Goal: Information Seeking & Learning: Learn about a topic

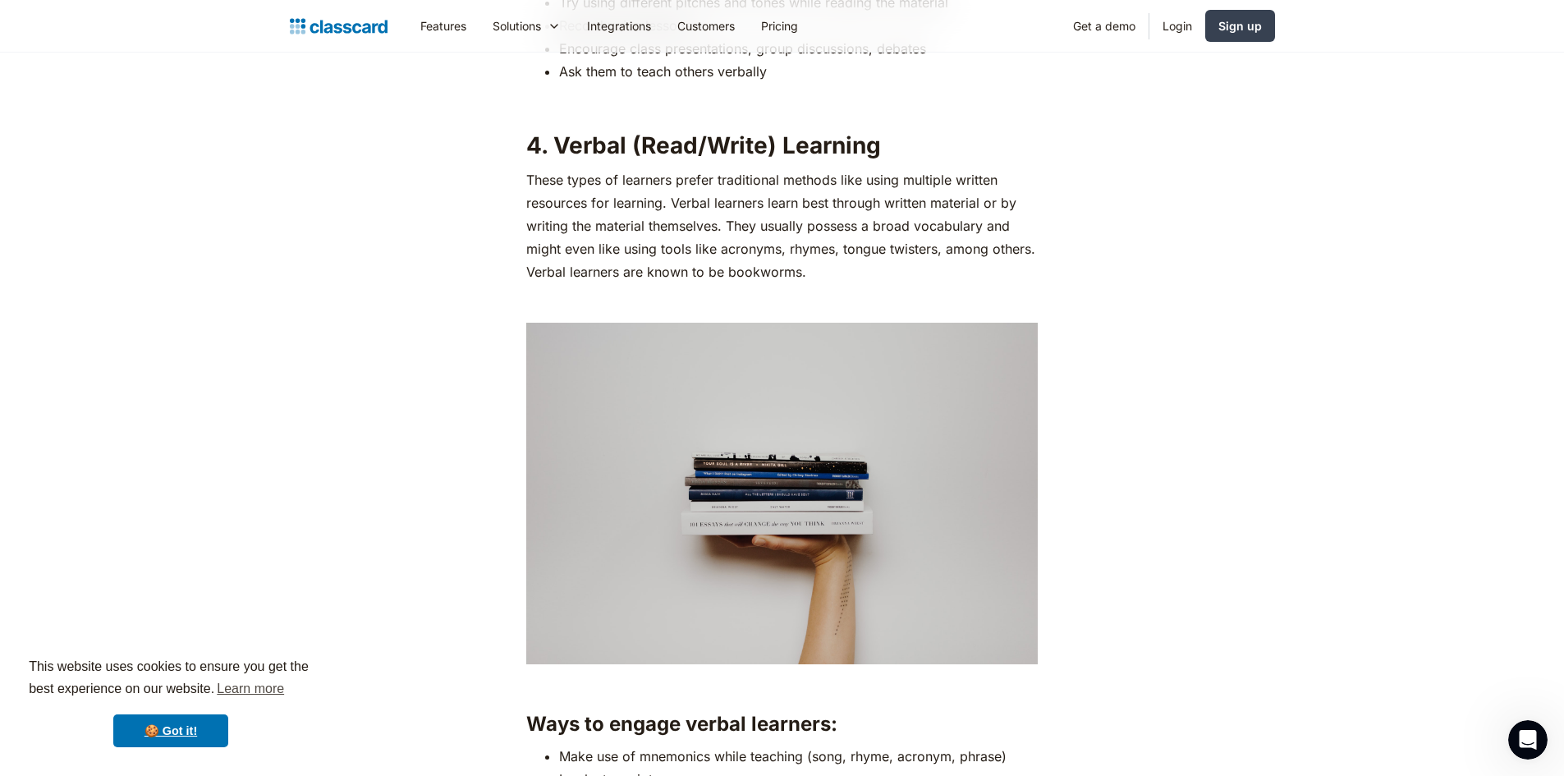
scroll to position [3448, 0]
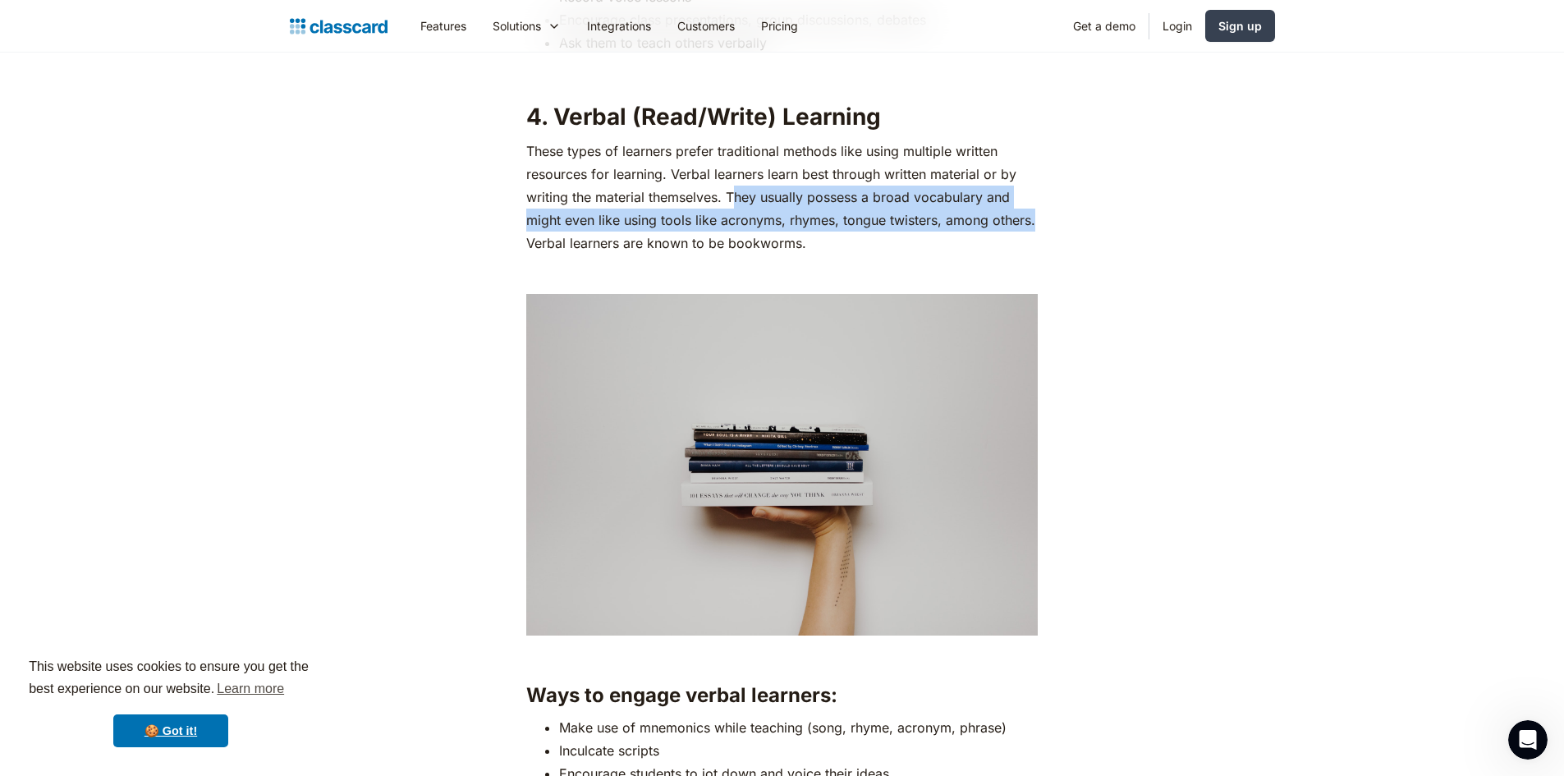
drag, startPoint x: 736, startPoint y: 195, endPoint x: 1058, endPoint y: 215, distance: 323.2
click at [786, 204] on p "These types of learners prefer traditional methods like using multiple written …" at bounding box center [781, 197] width 511 height 115
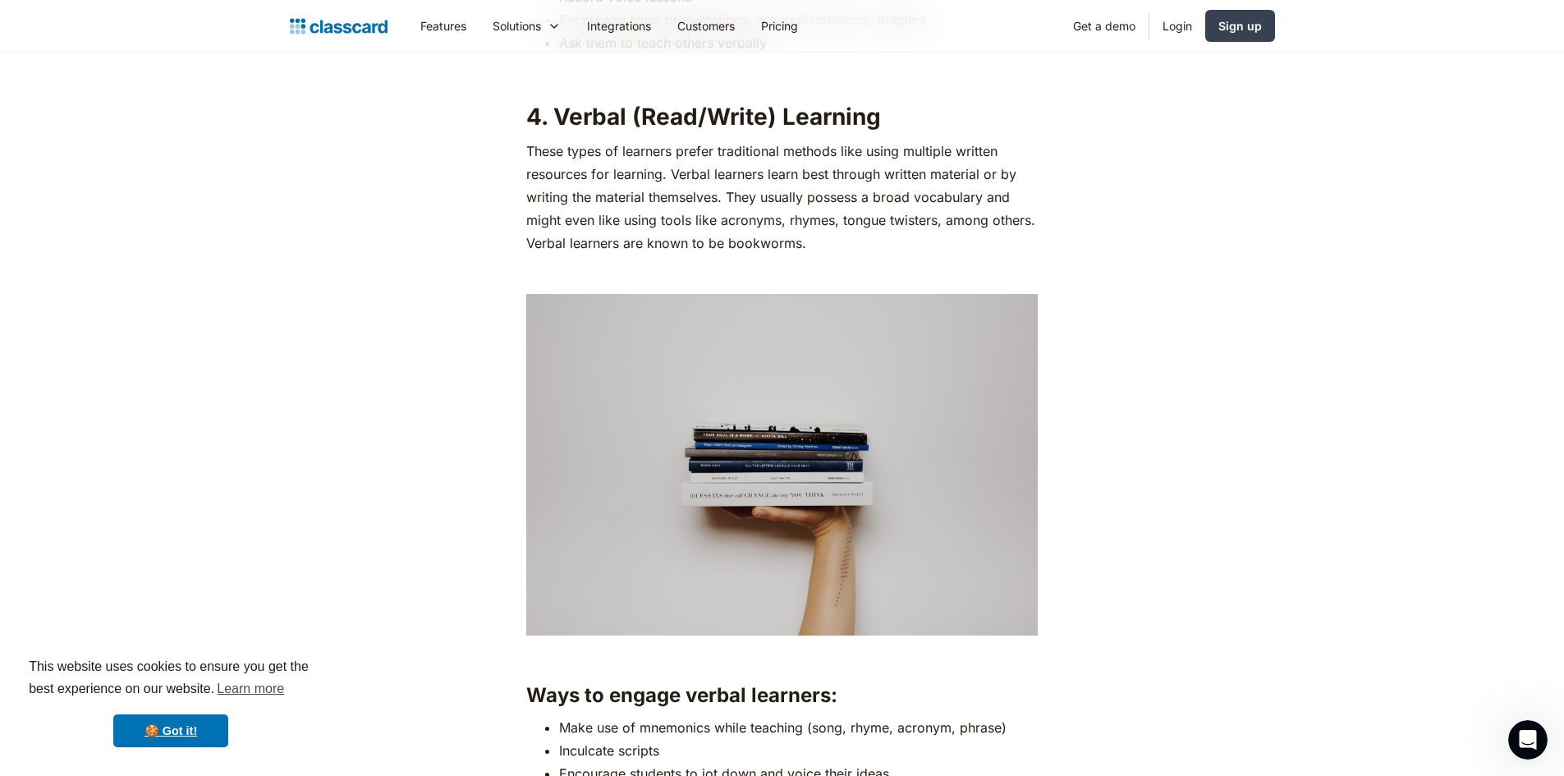
click at [722, 194] on p "These types of learners prefer traditional methods like using multiple written …" at bounding box center [781, 197] width 511 height 115
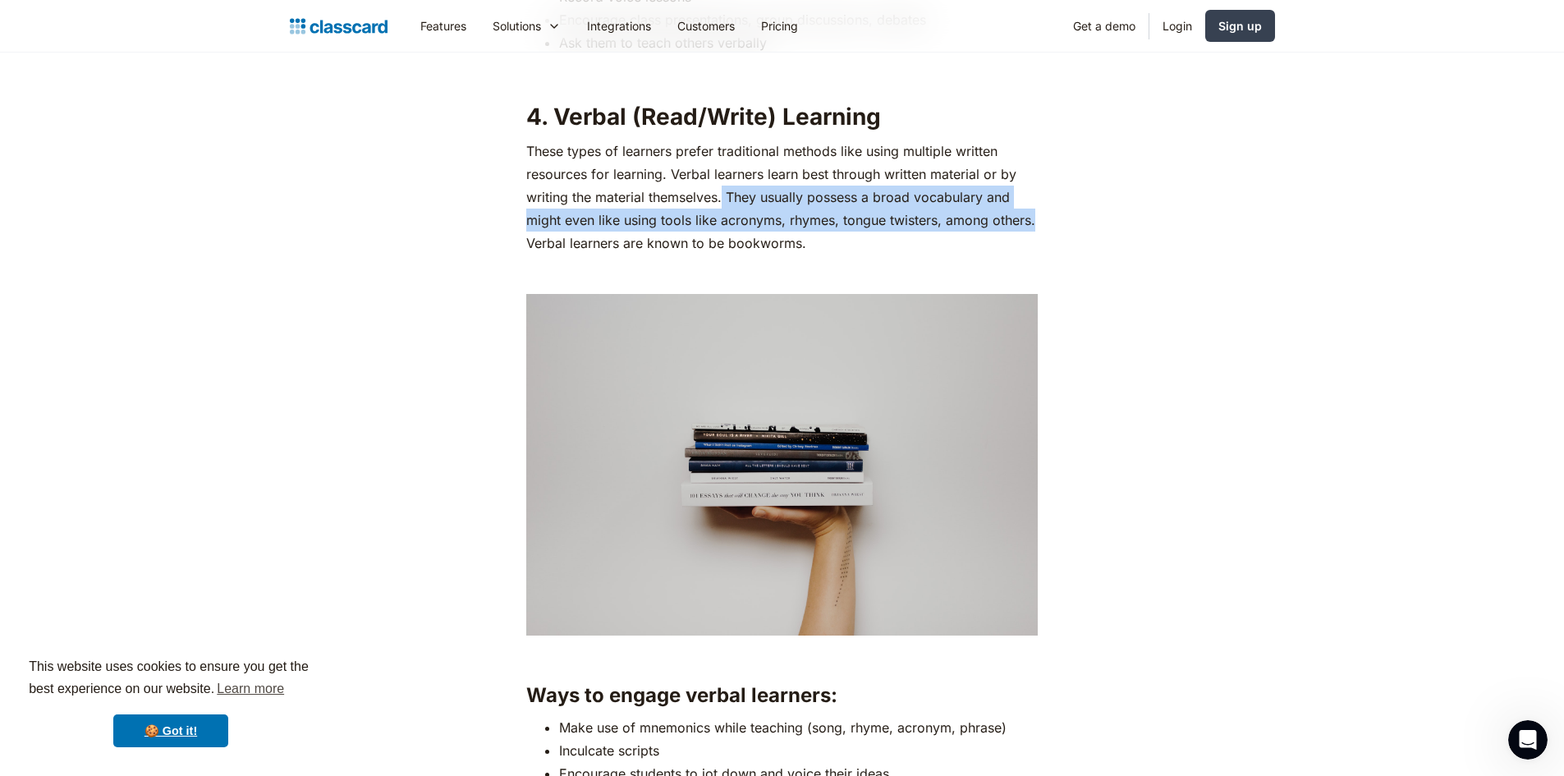
drag, startPoint x: 722, startPoint y: 194, endPoint x: 1037, endPoint y: 216, distance: 316.0
click at [1037, 216] on p "These types of learners prefer traditional methods like using multiple written …" at bounding box center [781, 197] width 511 height 115
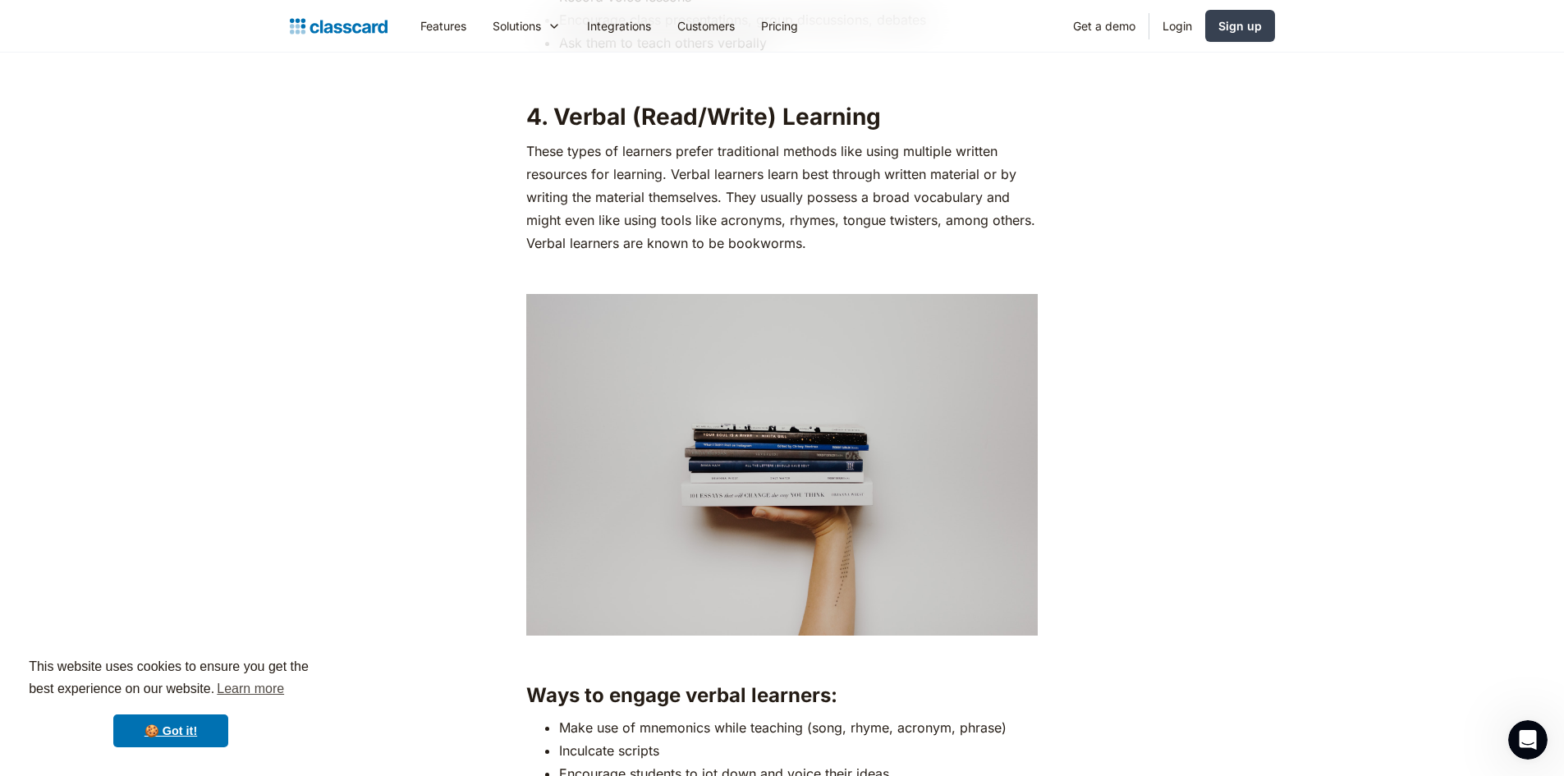
click at [1002, 235] on p "These types of learners prefer traditional methods like using multiple written …" at bounding box center [781, 197] width 511 height 115
drag, startPoint x: 594, startPoint y: 220, endPoint x: 940, endPoint y: 228, distance: 346.5
click at [940, 228] on p "These types of learners prefer traditional methods like using multiple written …" at bounding box center [781, 197] width 511 height 115
click at [931, 249] on p "These types of learners prefer traditional methods like using multiple written …" at bounding box center [781, 197] width 511 height 115
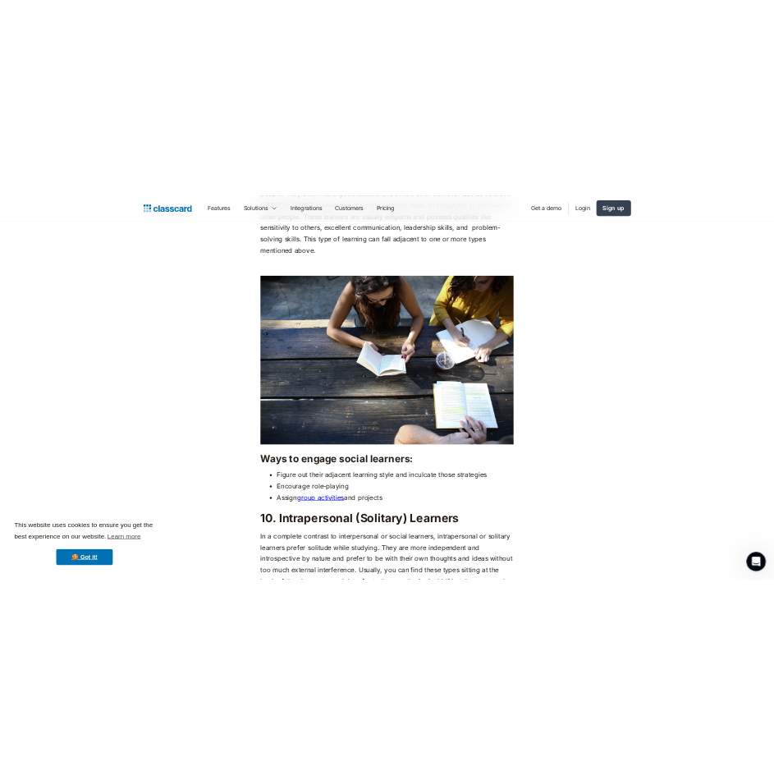
scroll to position [6485, 0]
